Goal: Book appointment/travel/reservation

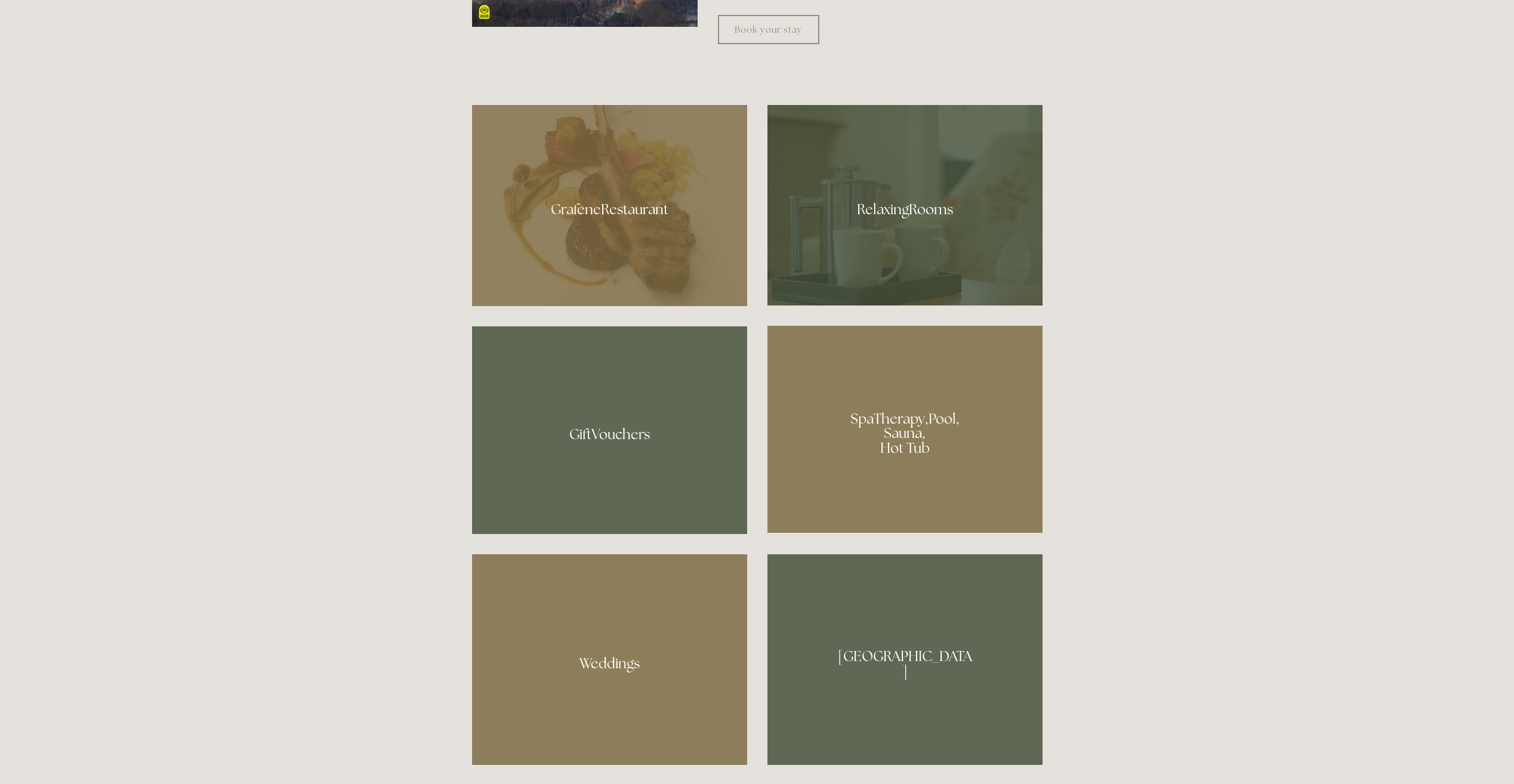
scroll to position [895, 0]
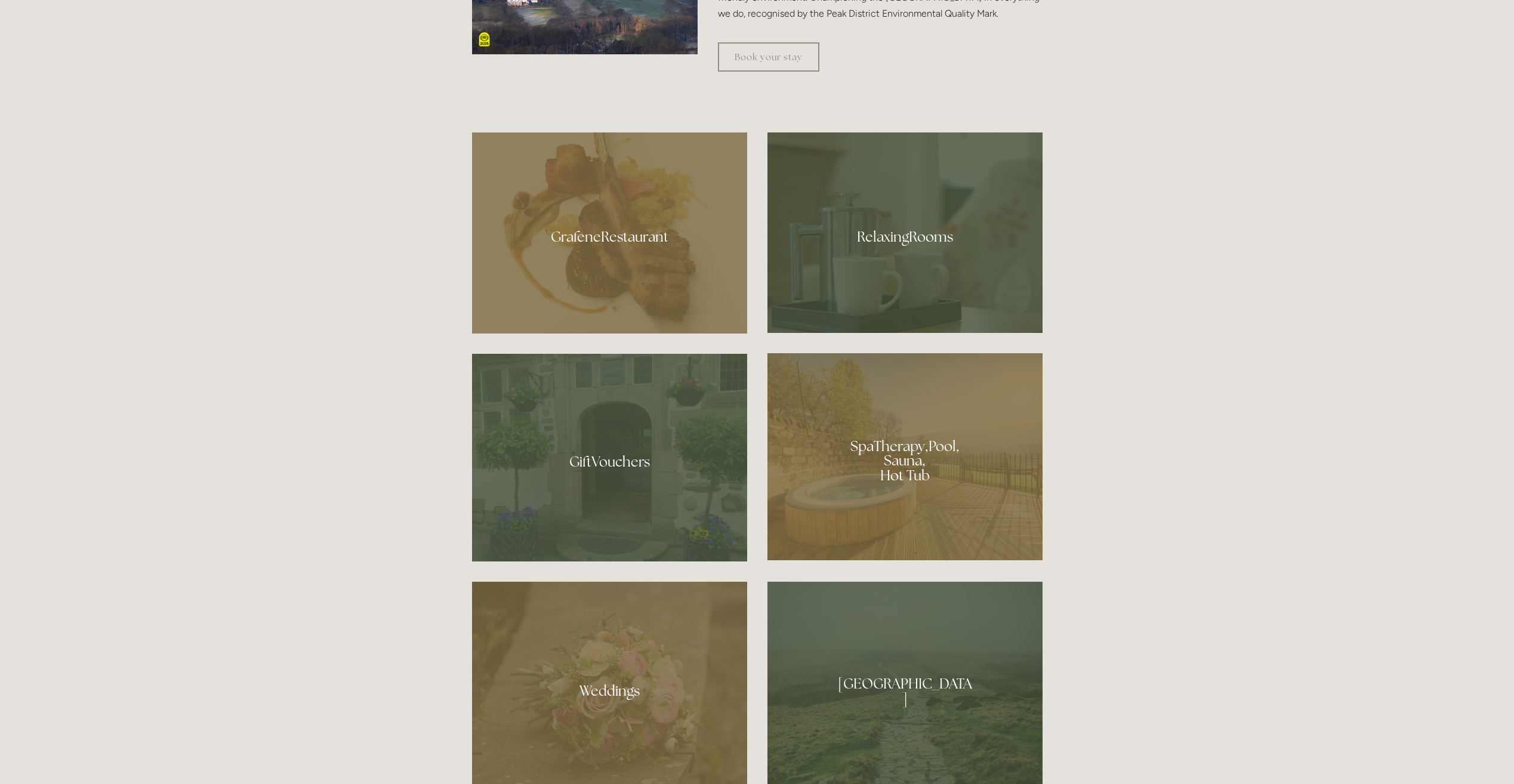
click at [941, 241] on div at bounding box center [905, 232] width 275 height 200
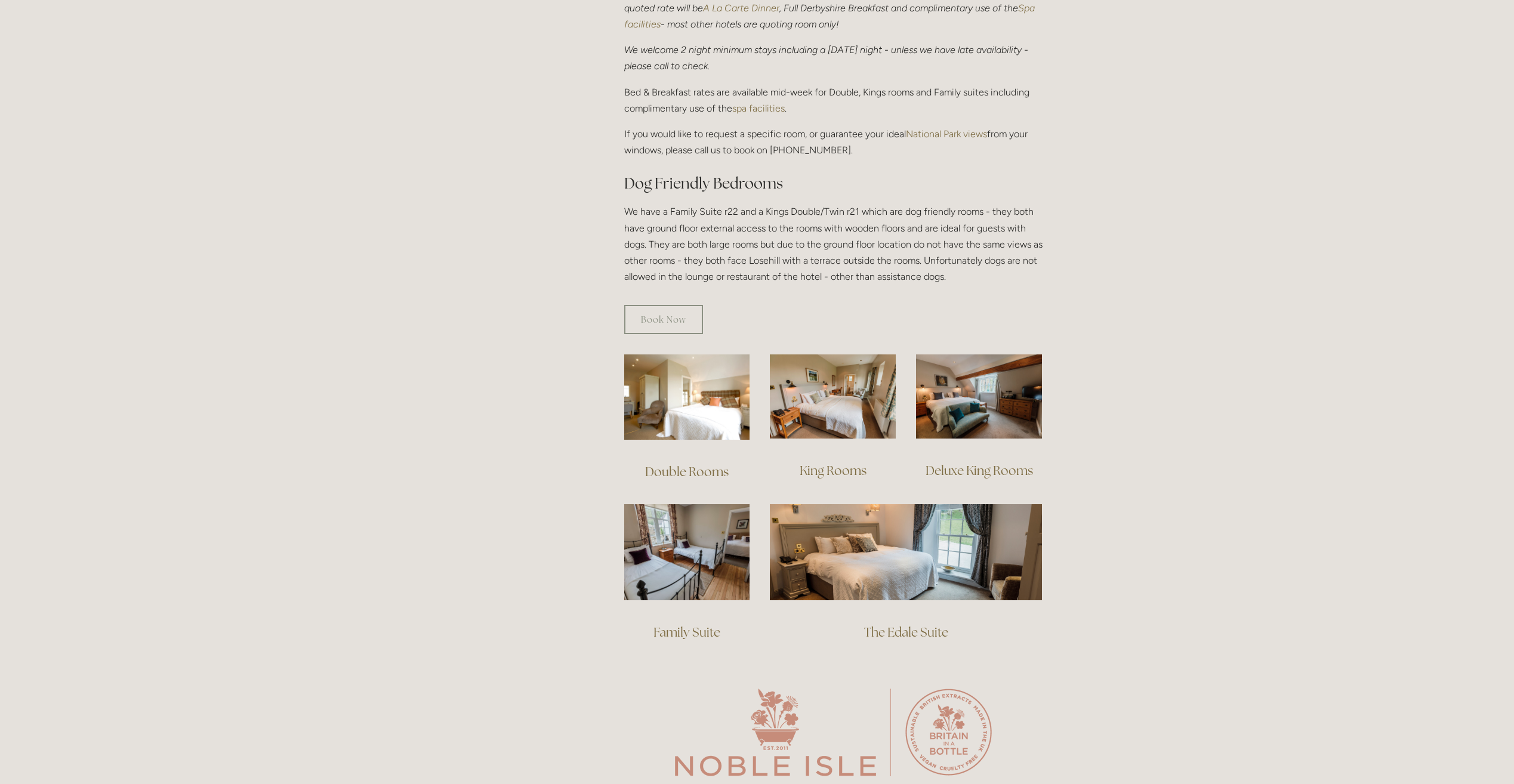
scroll to position [537, 0]
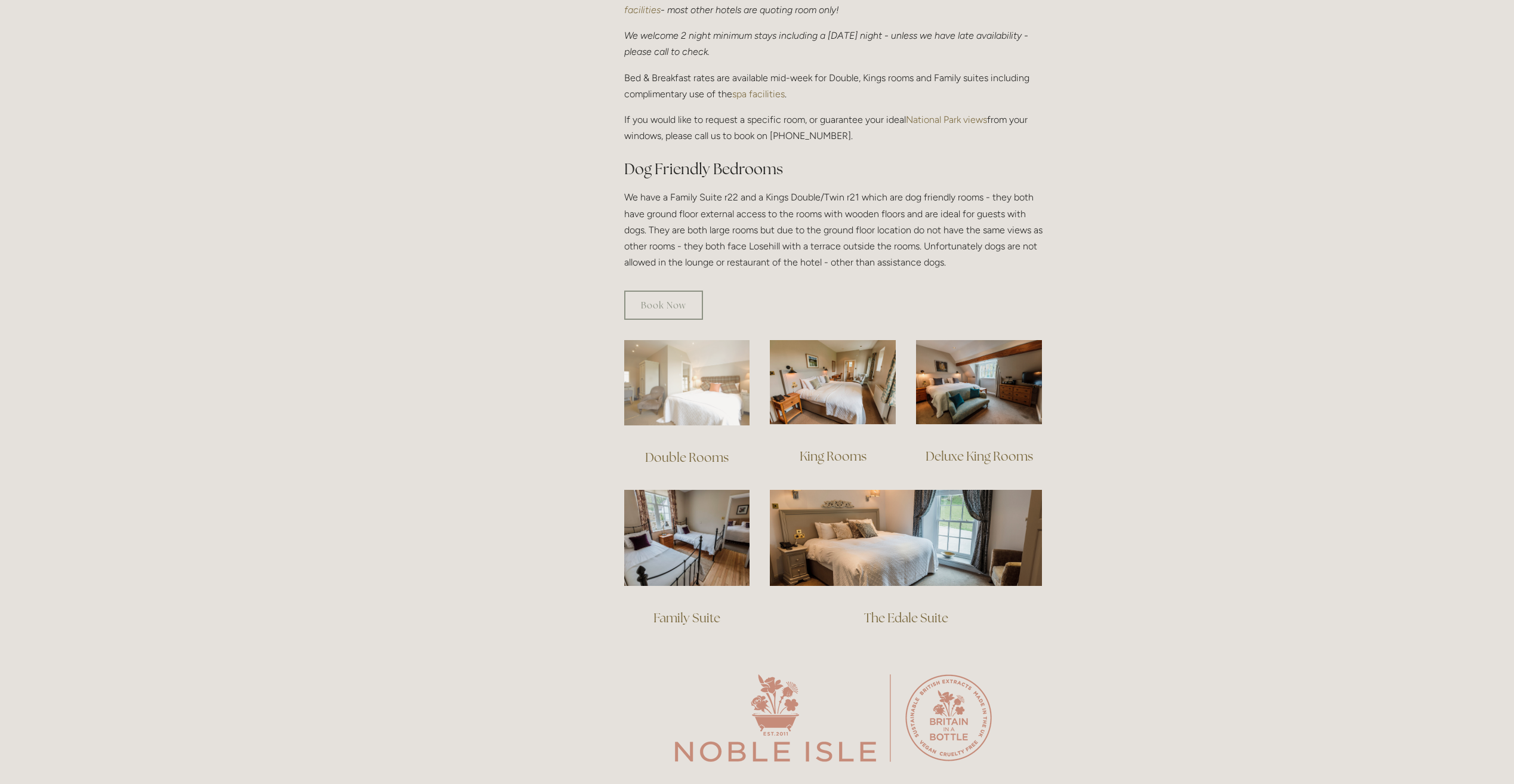
click at [705, 361] on img at bounding box center [687, 382] width 126 height 85
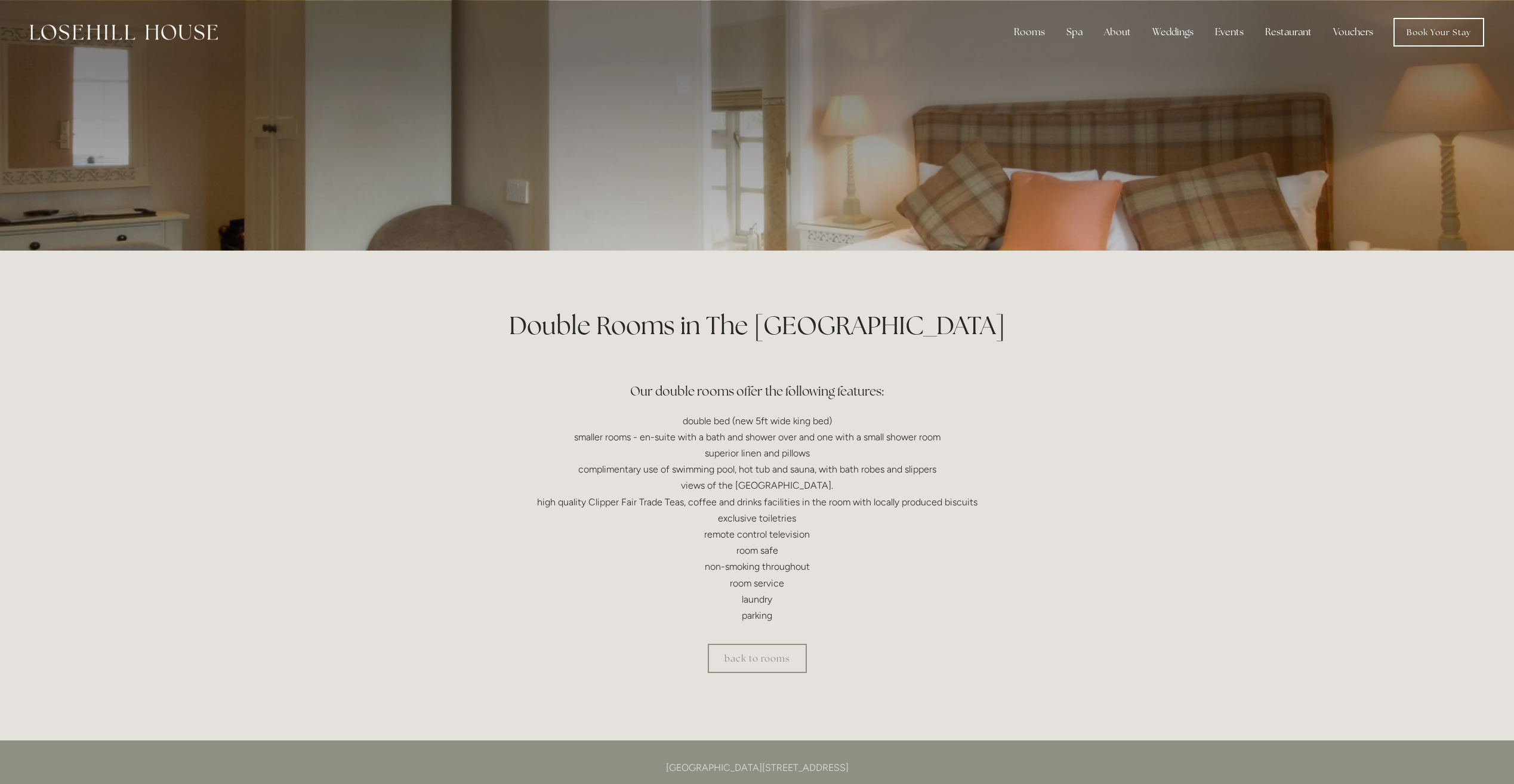
click at [824, 397] on h3 "Our double rooms offer the following features:" at bounding box center [757, 379] width 570 height 48
click at [782, 508] on p "double bed (new 5ft wide king bed) smaller rooms - en-suite with a bath and sho…" at bounding box center [757, 519] width 570 height 211
click at [780, 529] on p "double bed (new 5ft wide king bed) smaller rooms - en-suite with a bath and sho…" at bounding box center [757, 519] width 570 height 211
click at [1049, 100] on link "Book a stay" at bounding box center [1038, 101] width 77 height 19
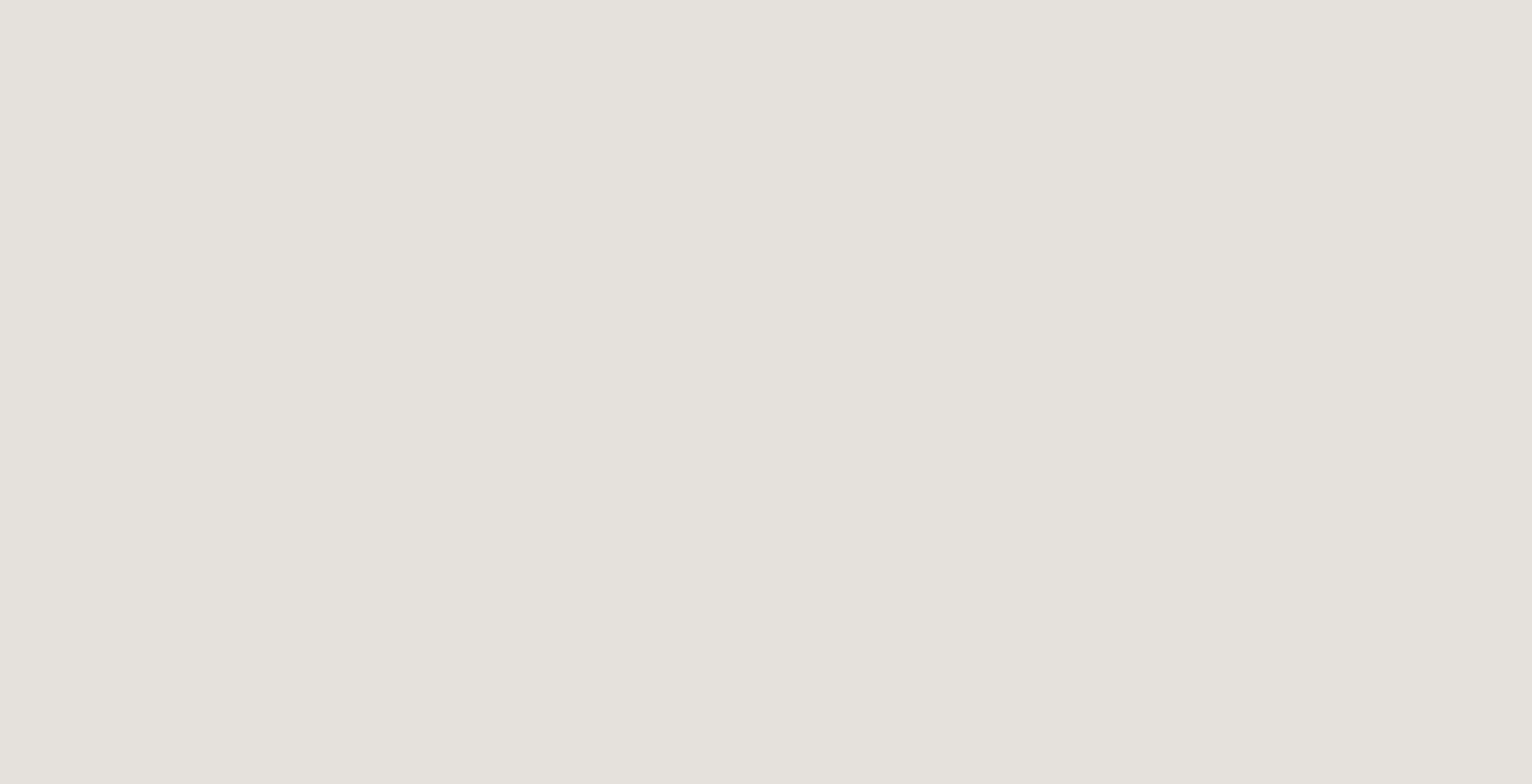
scroll to position [1864, 0]
